Goal: Check status

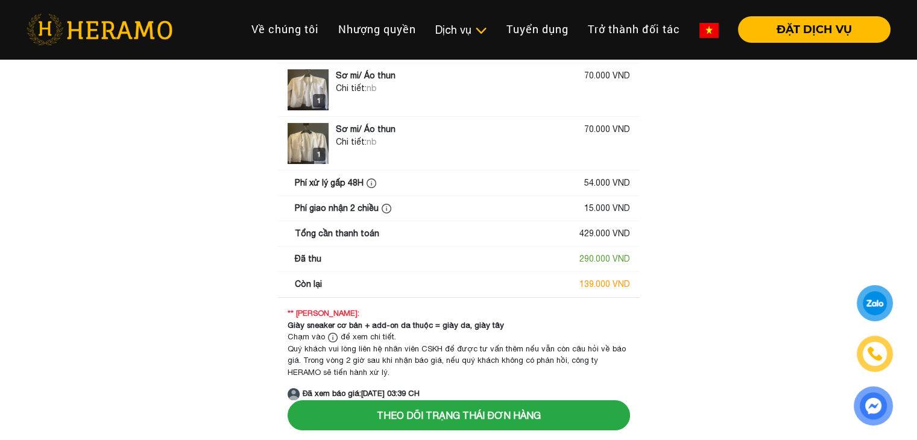
scroll to position [183, 0]
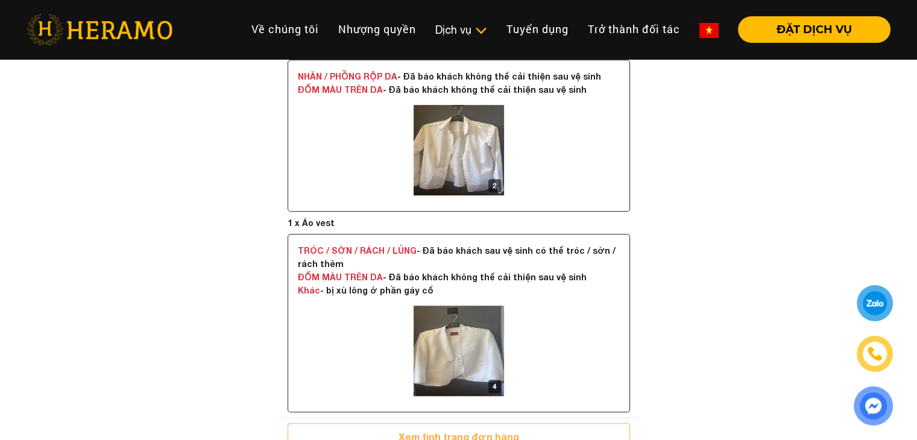
scroll to position [904, 0]
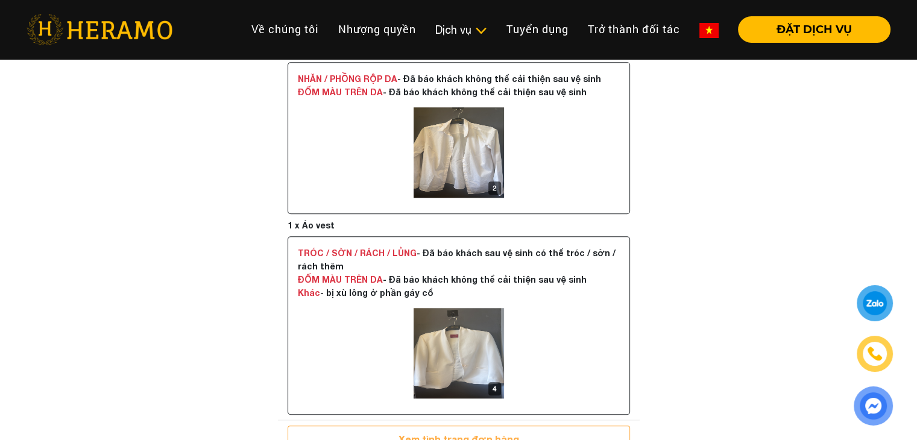
click at [489, 351] on img at bounding box center [458, 353] width 90 height 90
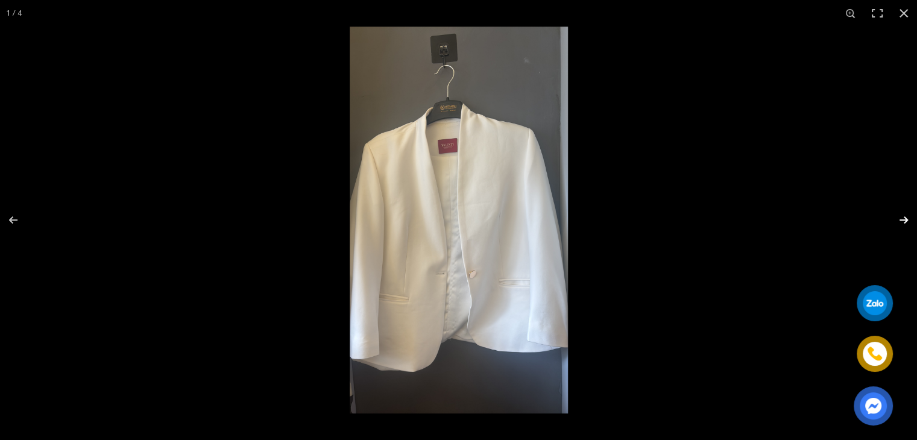
click at [912, 222] on button "button" at bounding box center [896, 220] width 42 height 60
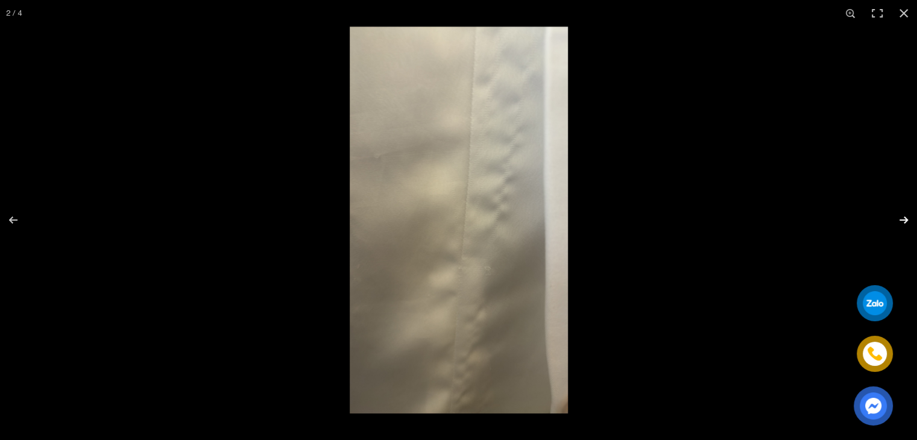
click at [911, 222] on button "button" at bounding box center [896, 220] width 42 height 60
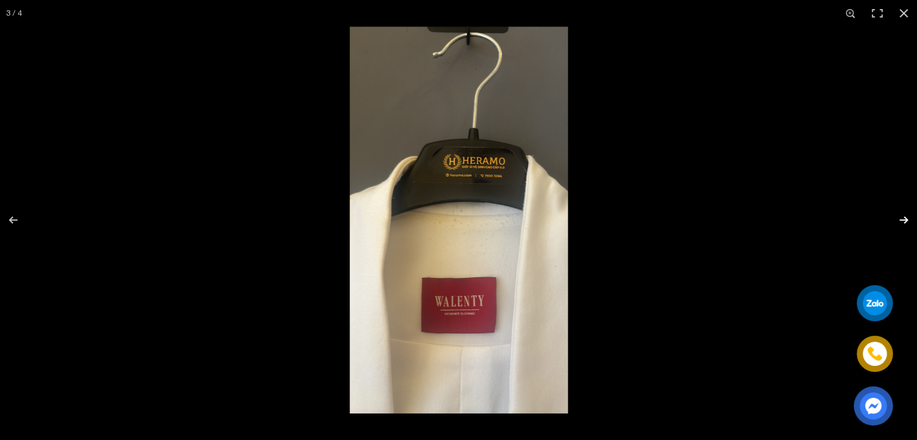
click at [911, 222] on button "button" at bounding box center [896, 220] width 42 height 60
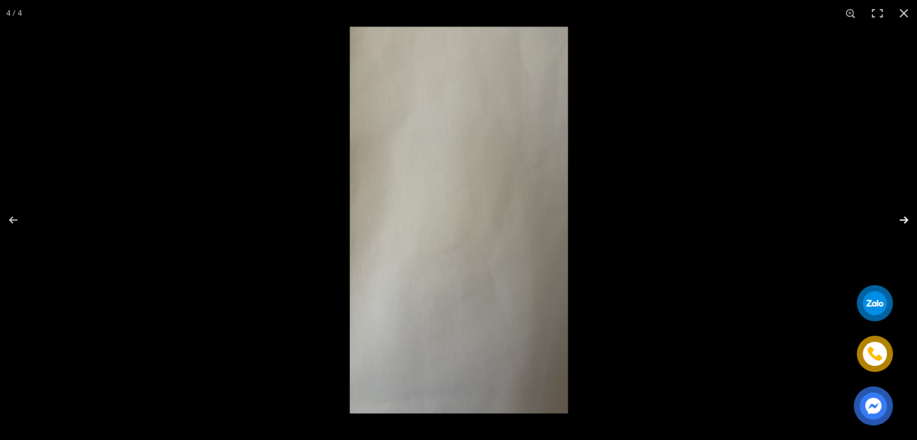
click at [911, 222] on button "button" at bounding box center [896, 220] width 42 height 60
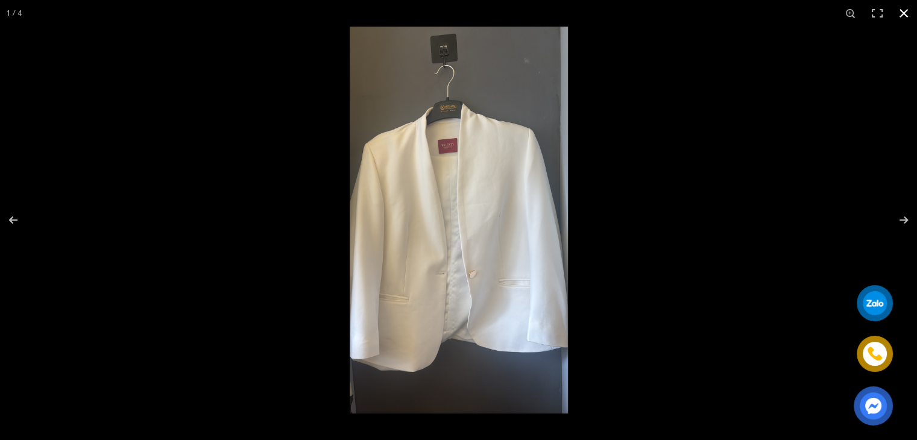
click at [718, 152] on div at bounding box center [723, 247] width 917 height 440
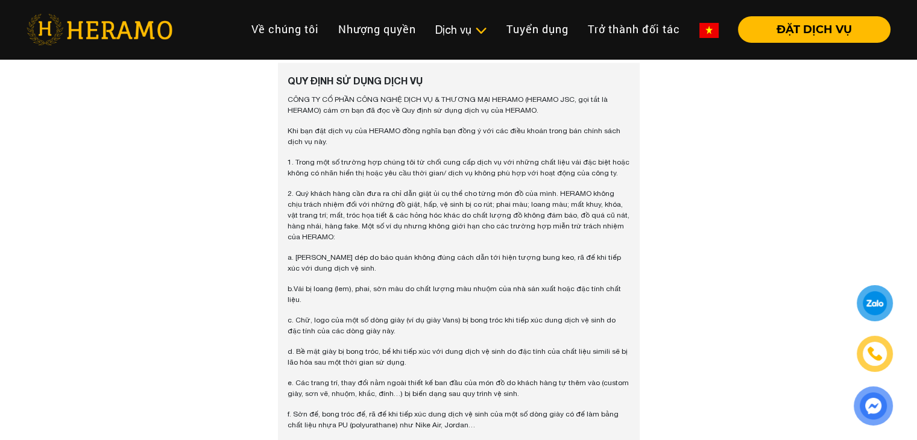
scroll to position [1266, 0]
